Goal: Entertainment & Leisure: Consume media (video, audio)

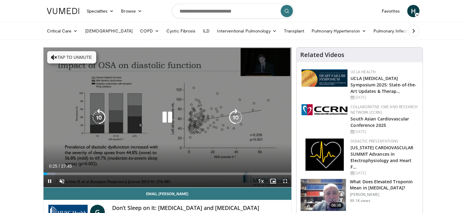
click at [169, 116] on icon "Video Player" at bounding box center [167, 117] width 17 height 17
click at [164, 117] on icon "Video Player" at bounding box center [167, 117] width 17 height 17
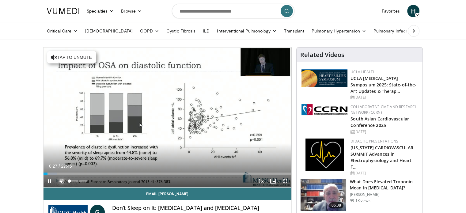
click at [58, 179] on span "Video Player" at bounding box center [62, 181] width 12 height 12
